Goal: Information Seeking & Learning: Learn about a topic

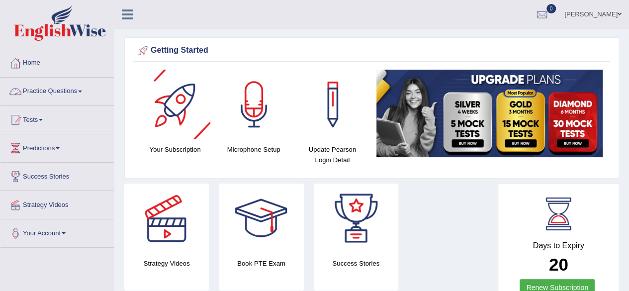
click at [78, 92] on link "Practice Questions" at bounding box center [56, 90] width 113 height 25
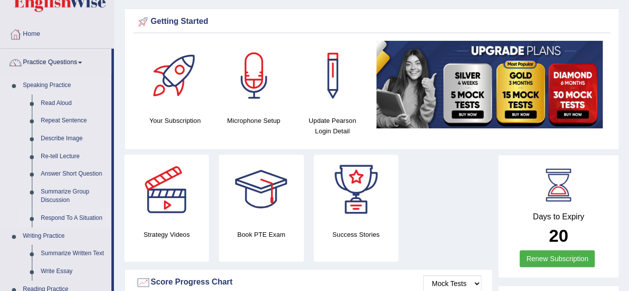
scroll to position [50, 0]
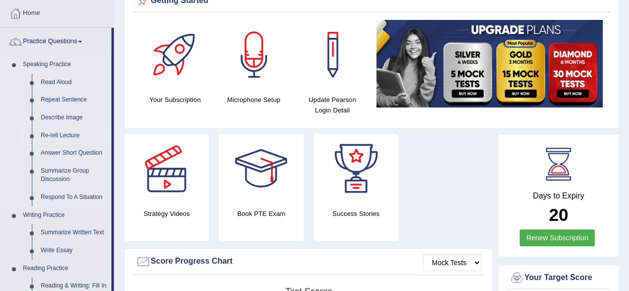
click at [60, 136] on link "Re-tell Lecture" at bounding box center [73, 136] width 75 height 18
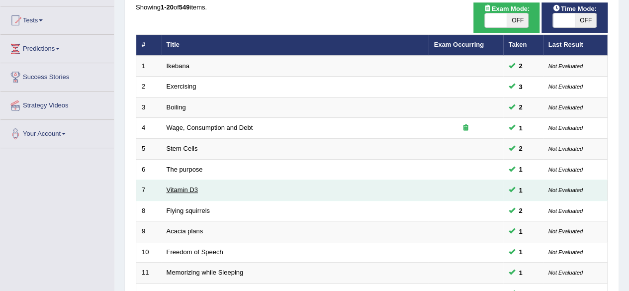
scroll to position [249, 0]
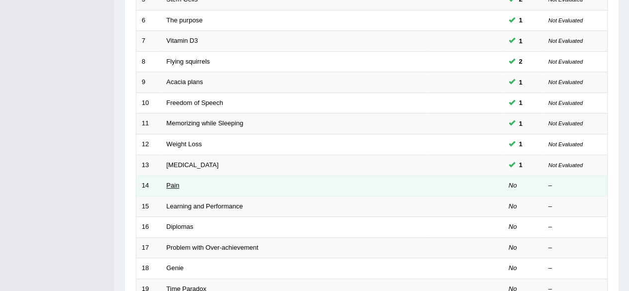
click at [173, 184] on link "Pain" at bounding box center [173, 184] width 13 height 7
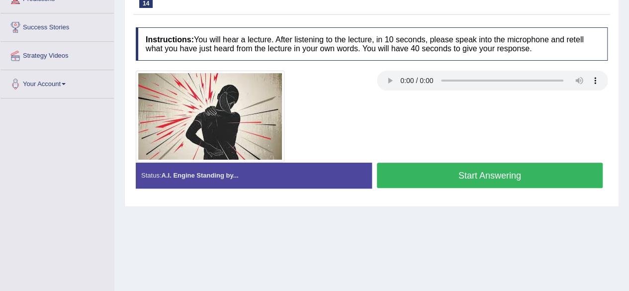
click at [415, 104] on div at bounding box center [372, 116] width 482 height 91
click at [453, 178] on button "Start Answering" at bounding box center [490, 175] width 226 height 25
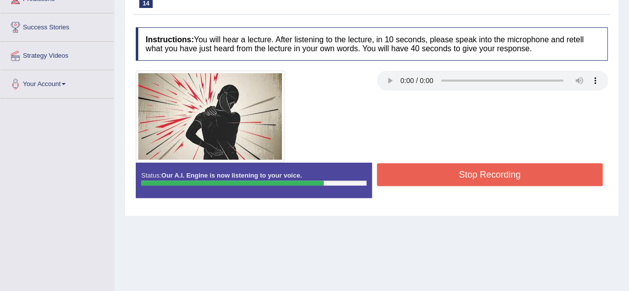
click at [468, 173] on button "Stop Recording" at bounding box center [490, 174] width 226 height 23
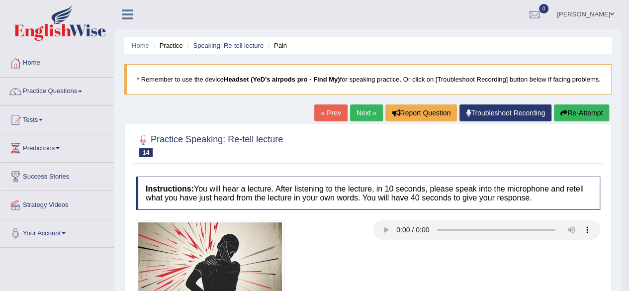
click at [363, 121] on link "Next »" at bounding box center [366, 112] width 33 height 17
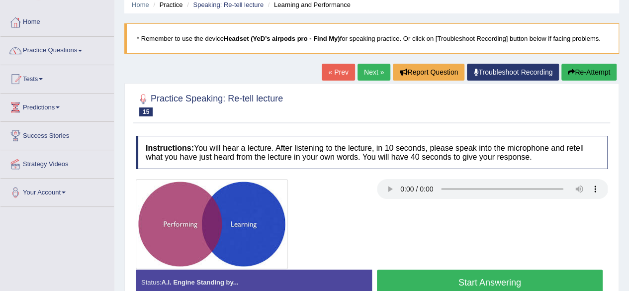
scroll to position [99, 0]
